Goal: Task Accomplishment & Management: Manage account settings

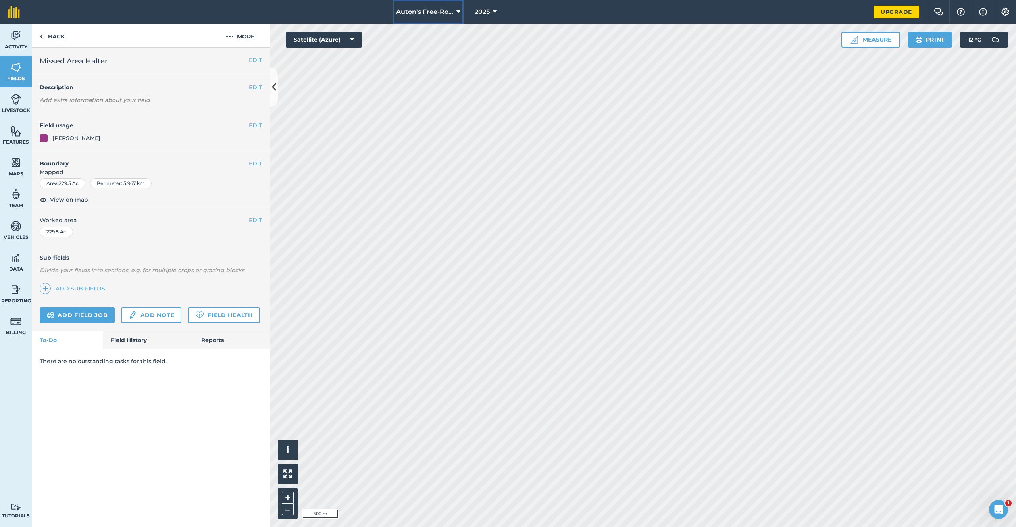
click at [454, 10] on button "Auton's Free-Roam Farm" at bounding box center [428, 12] width 71 height 24
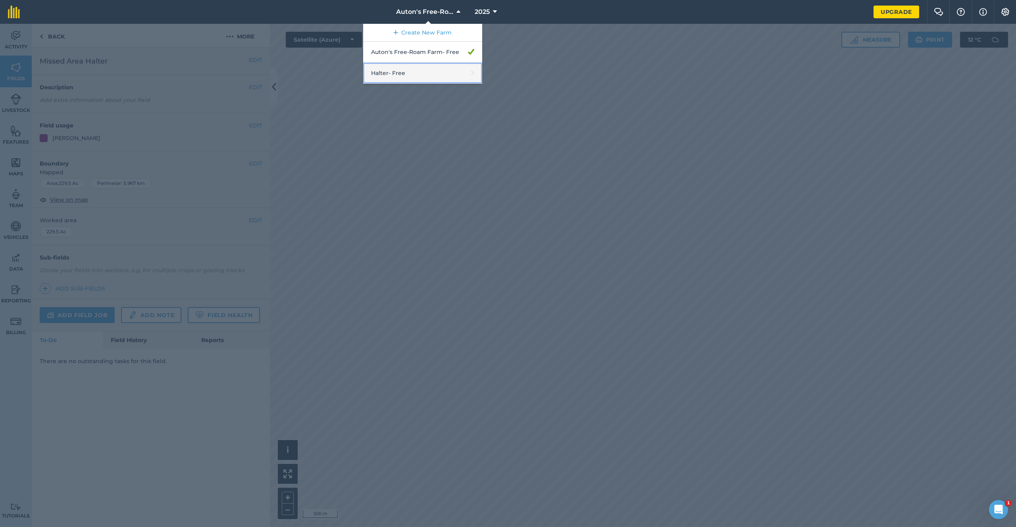
click at [440, 67] on link "Halter - Free" at bounding box center [422, 73] width 119 height 21
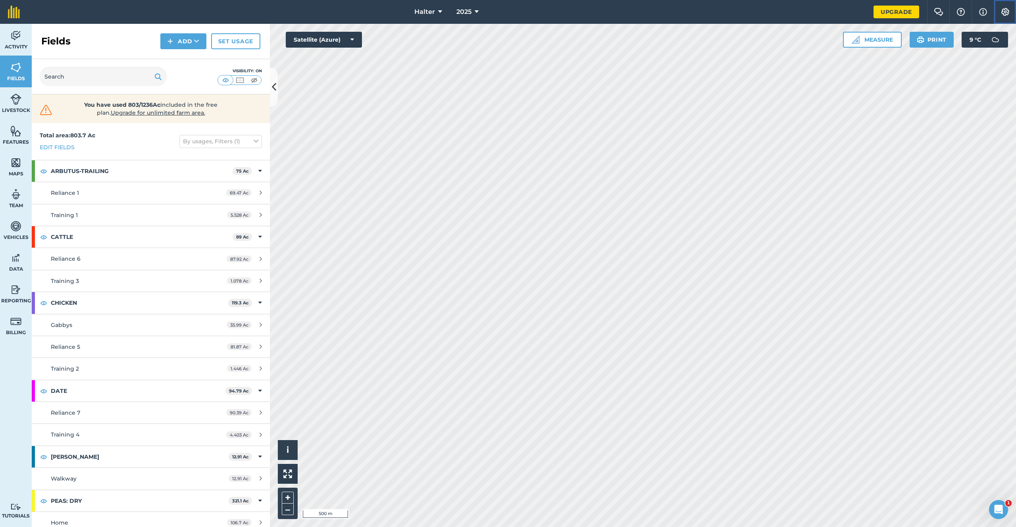
click at [1006, 14] on img at bounding box center [1005, 12] width 10 height 8
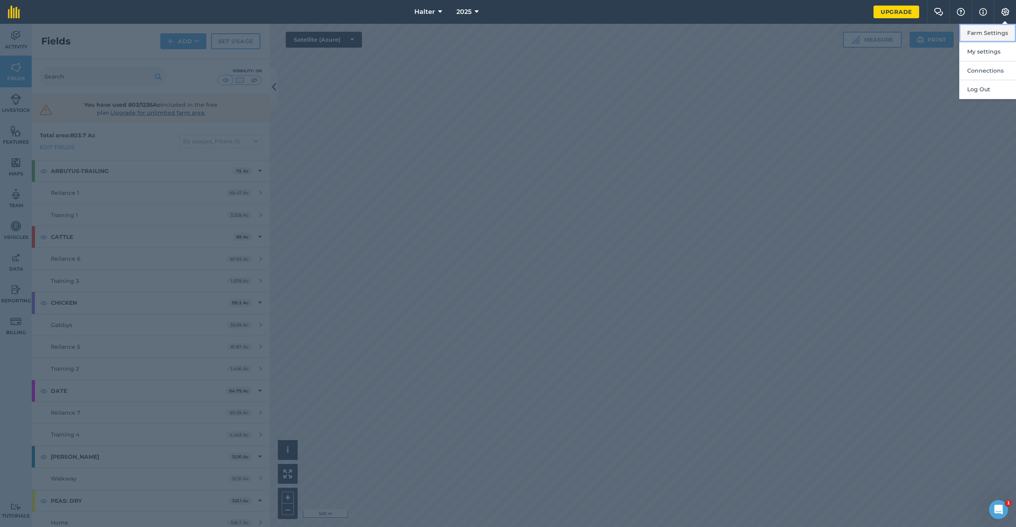
click at [999, 31] on button "Farm Settings" at bounding box center [987, 33] width 57 height 19
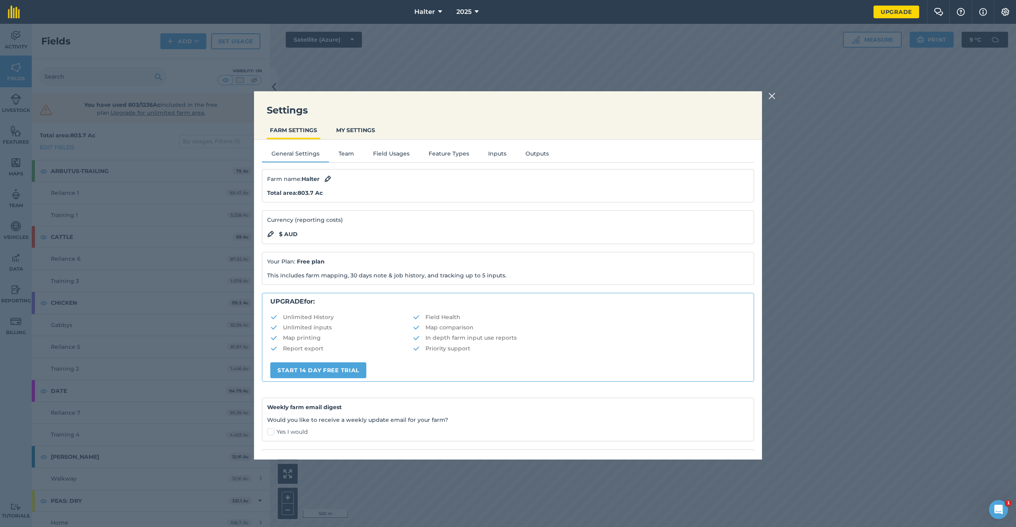
scroll to position [61, 0]
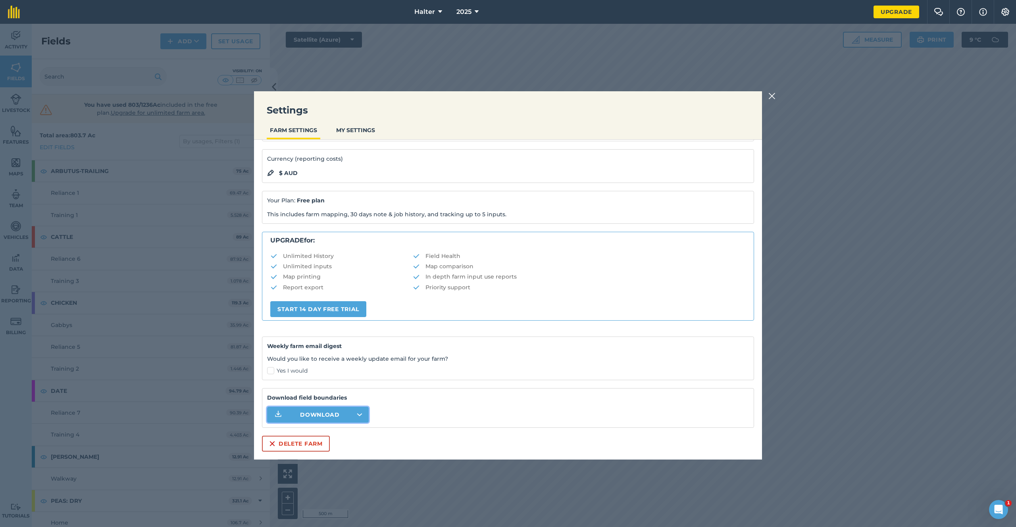
click at [320, 416] on span "Download" at bounding box center [320, 415] width 40 height 8
click at [774, 99] on img at bounding box center [771, 96] width 7 height 10
